Goal: Task Accomplishment & Management: Complete application form

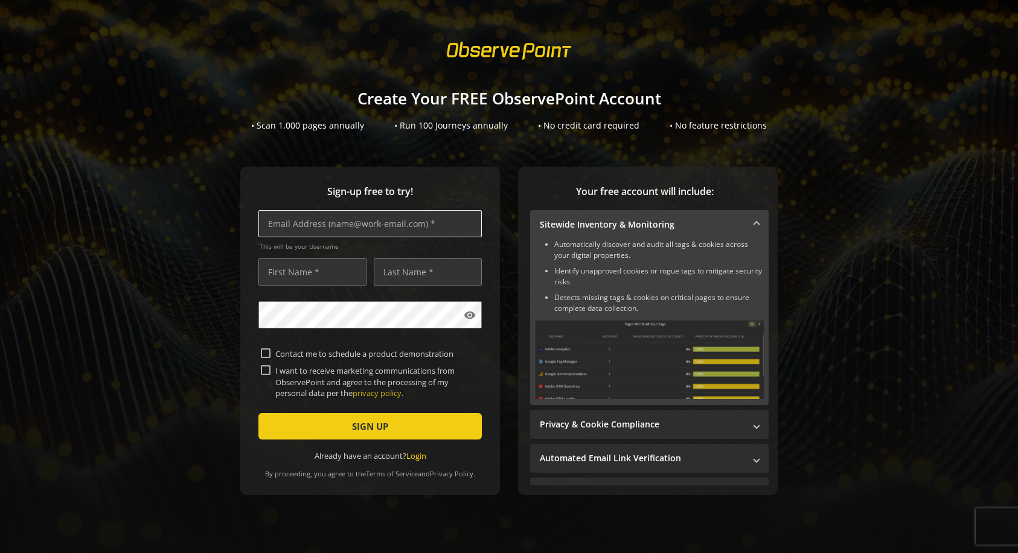
click at [366, 223] on input "text" at bounding box center [369, 223] width 223 height 27
type input "[EMAIL_ADDRESS][DOMAIN_NAME]"
click at [309, 272] on input "text" at bounding box center [312, 271] width 108 height 27
type input "Test"
click at [424, 272] on input "text" at bounding box center [428, 271] width 108 height 27
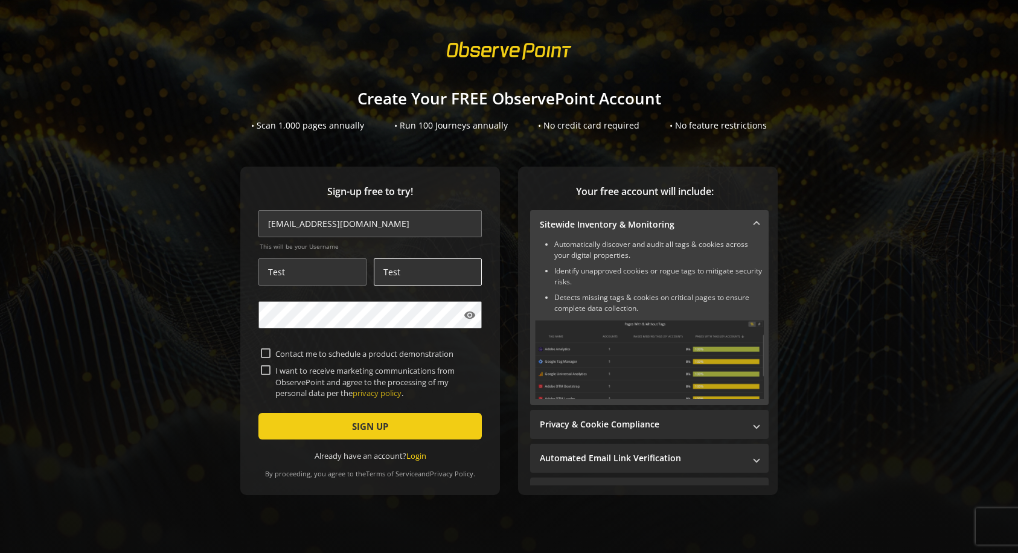
type input "Test"
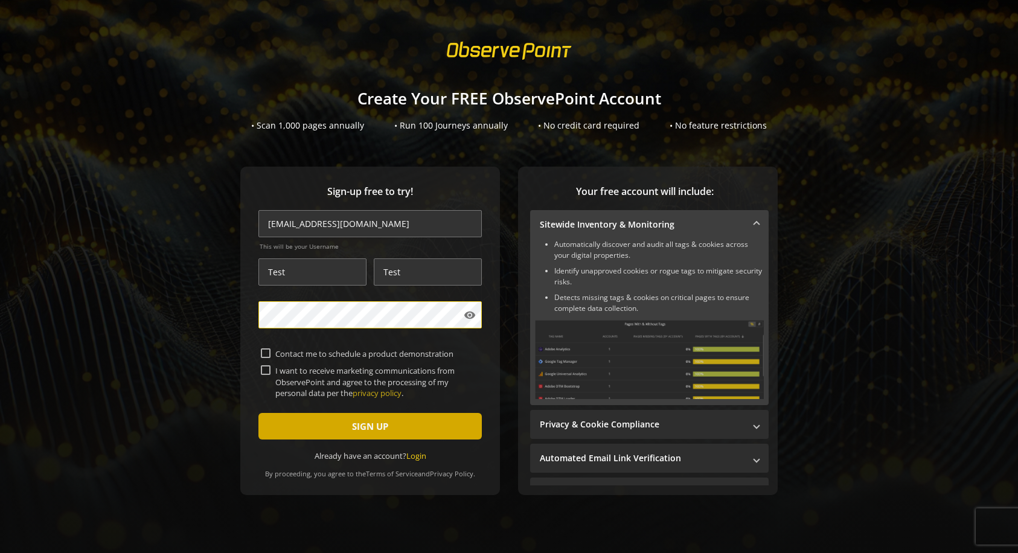
click at [366, 426] on span "SIGN UP" at bounding box center [370, 426] width 36 height 22
